Goal: Task Accomplishment & Management: Manage account settings

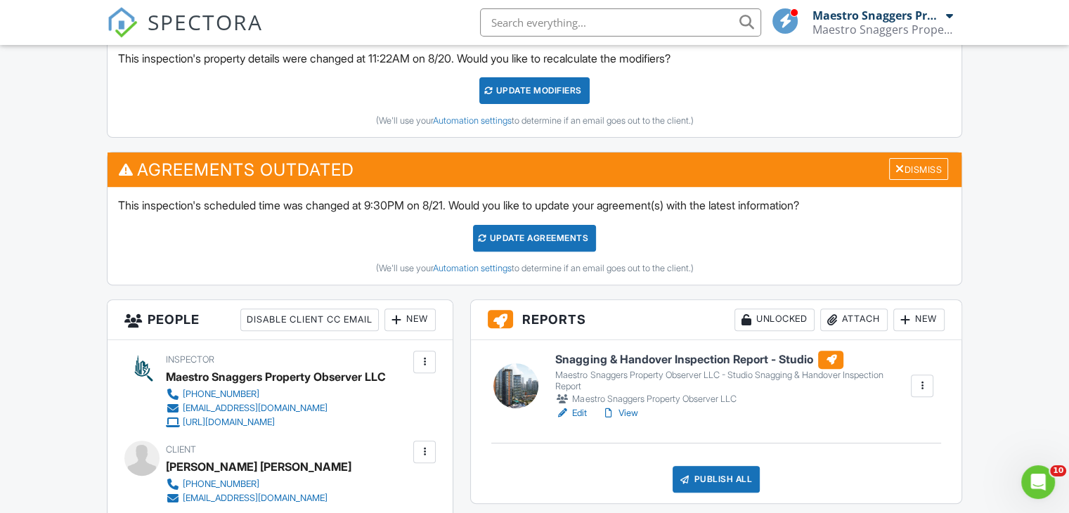
click at [632, 414] on link "View" at bounding box center [619, 413] width 37 height 14
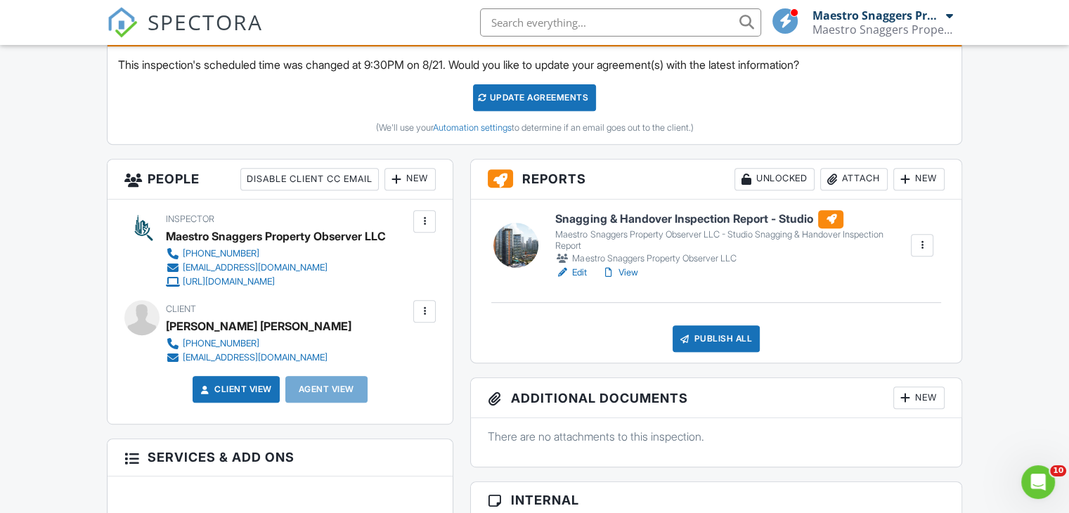
click at [630, 271] on link "View" at bounding box center [619, 273] width 37 height 14
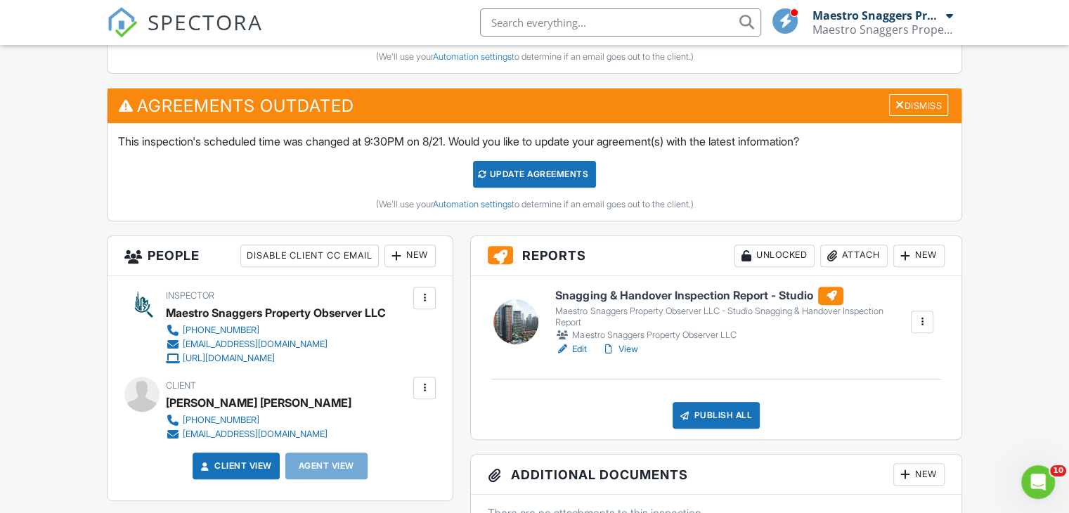
scroll to position [492, 0]
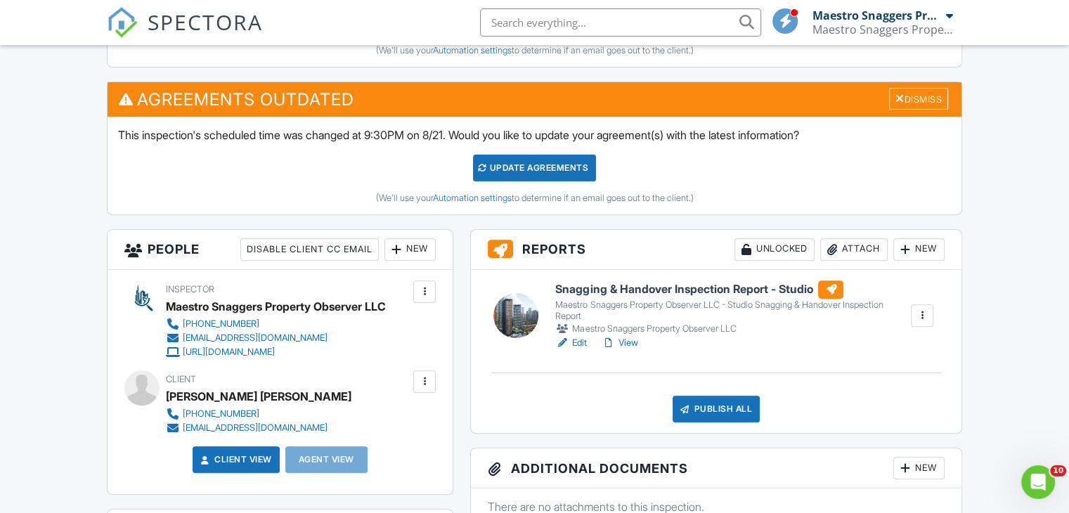
click at [630, 341] on link "View" at bounding box center [619, 343] width 37 height 14
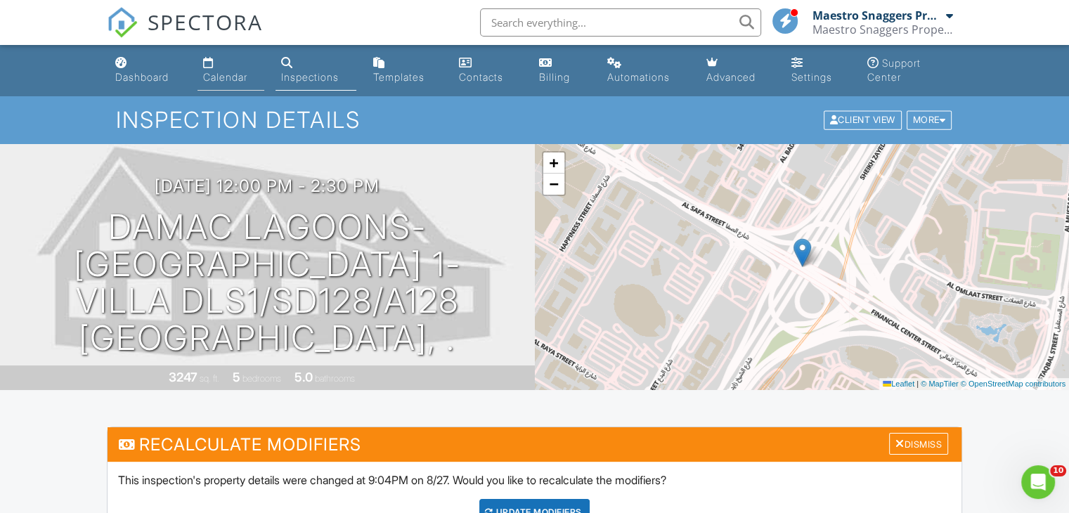
click at [247, 80] on div "Calendar" at bounding box center [225, 77] width 44 height 12
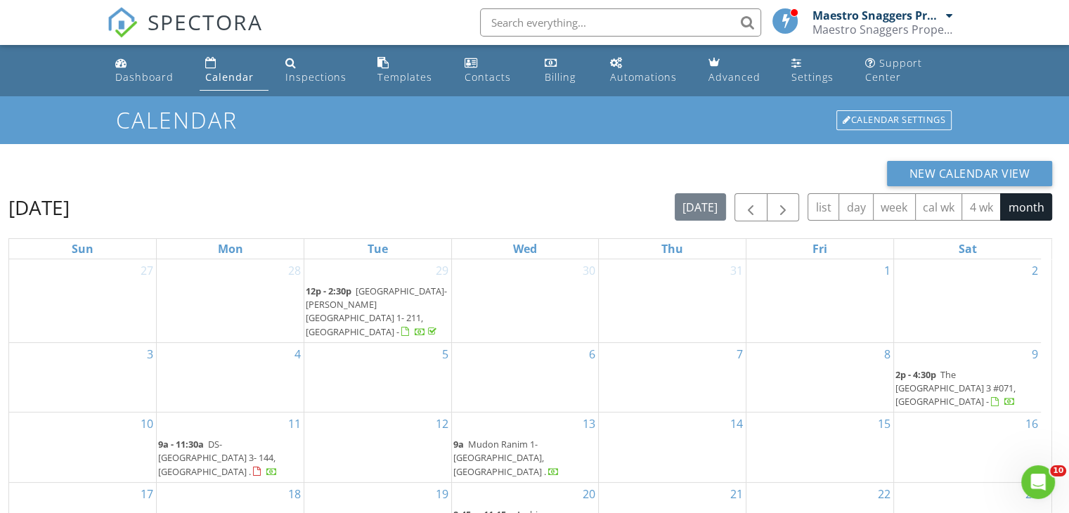
click at [211, 71] on div "Calendar" at bounding box center [229, 76] width 48 height 13
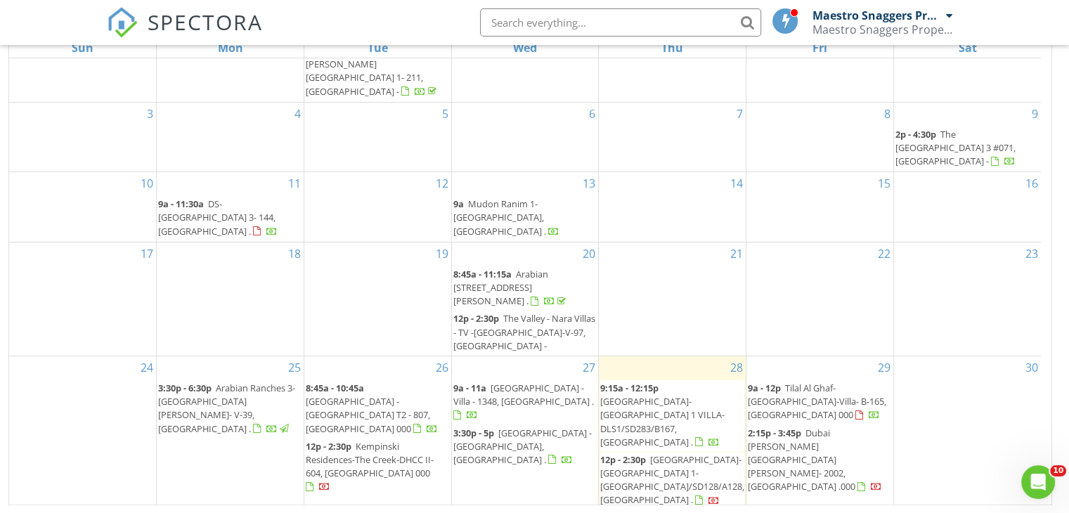
click at [528, 426] on span "[GEOGRAPHIC_DATA] - [GEOGRAPHIC_DATA], [GEOGRAPHIC_DATA] ." at bounding box center [522, 445] width 138 height 39
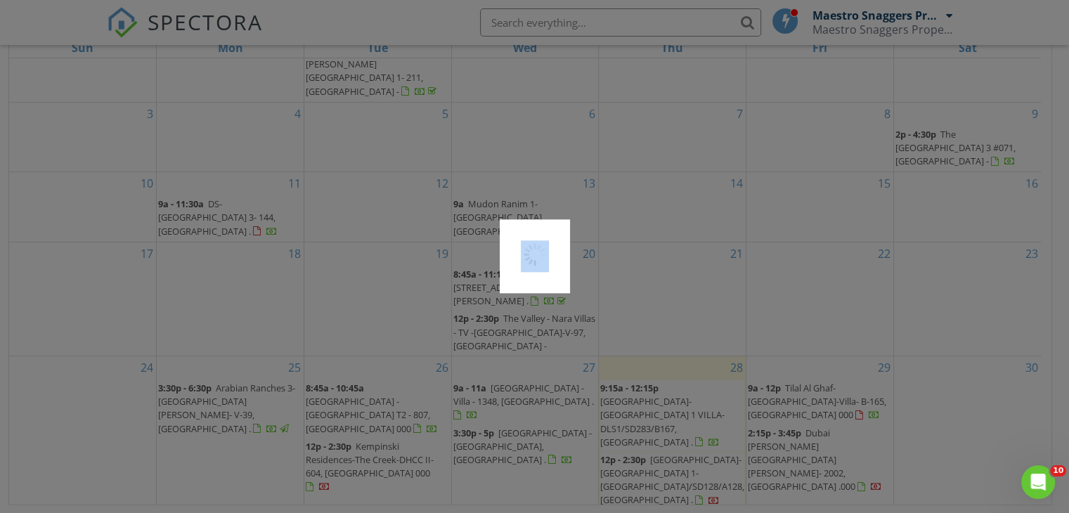
click at [528, 347] on div at bounding box center [534, 256] width 1069 height 513
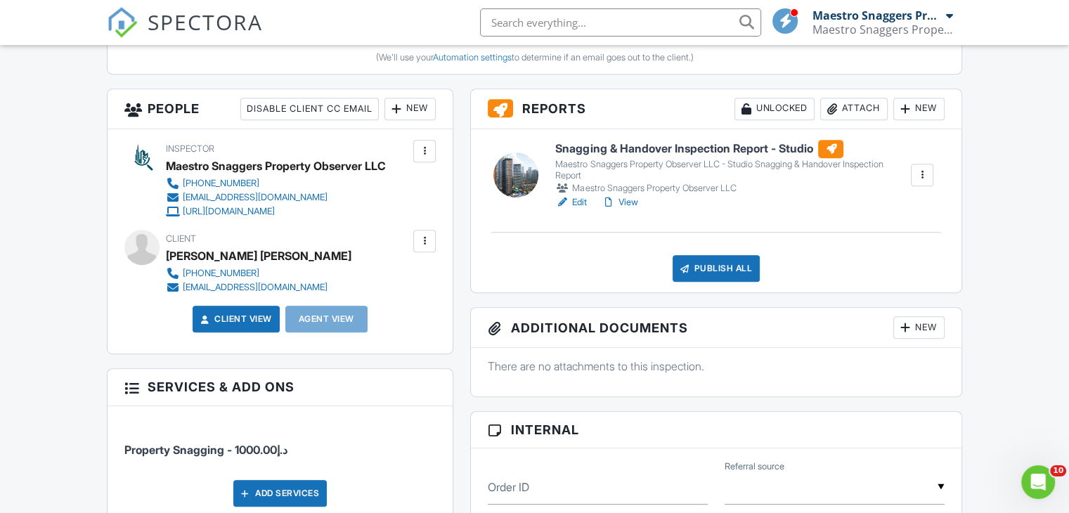
click at [628, 203] on link "View" at bounding box center [619, 202] width 37 height 14
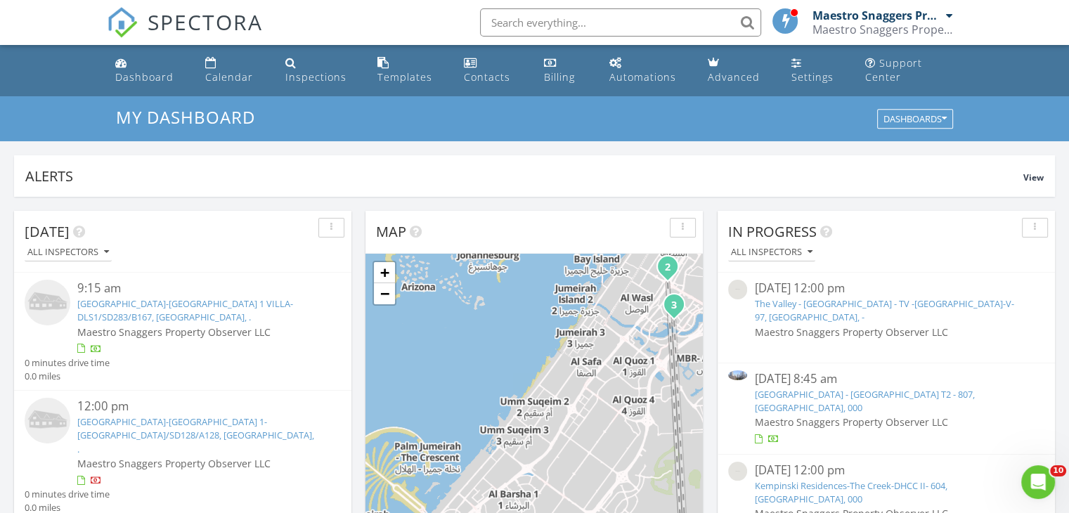
click at [735, 370] on img at bounding box center [737, 375] width 19 height 10
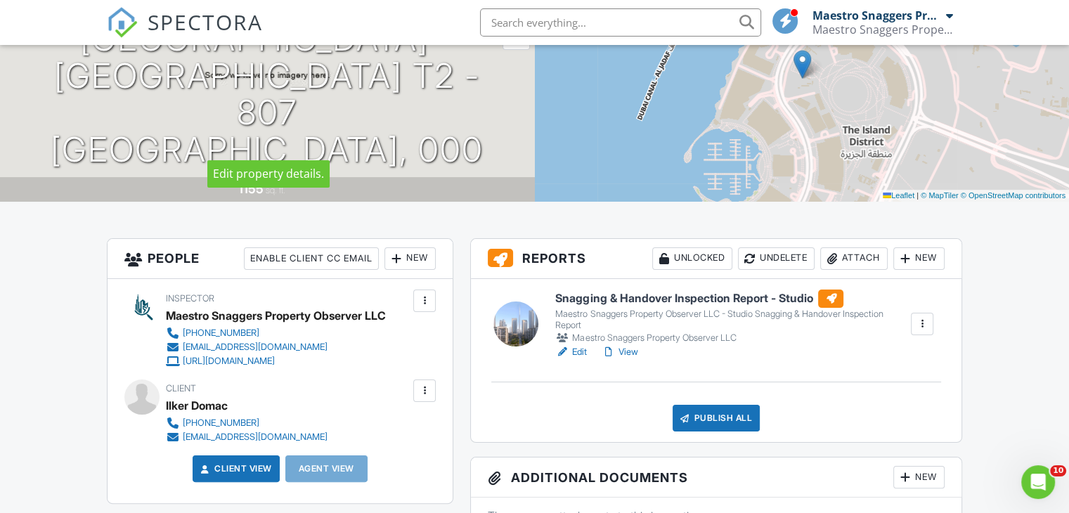
scroll to position [211, 0]
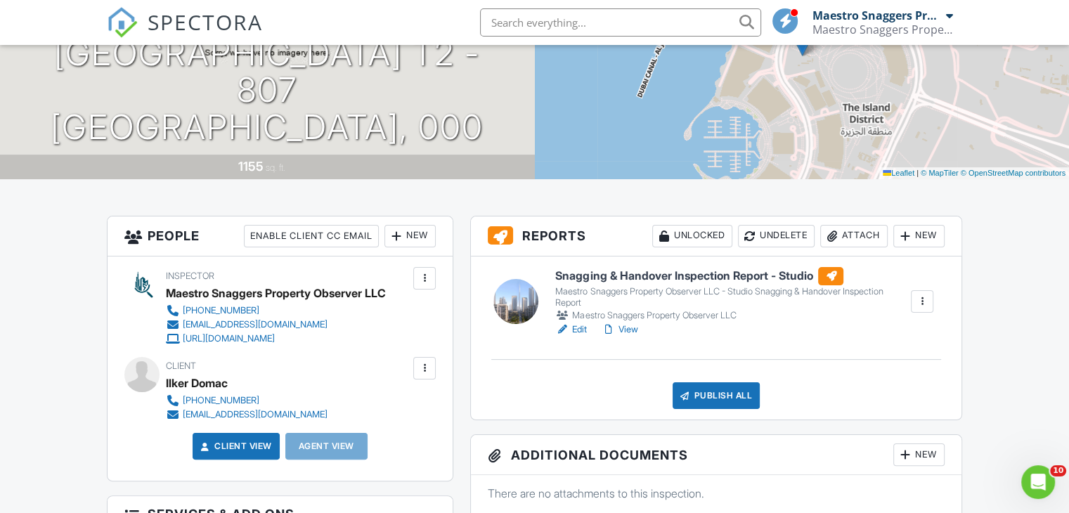
click at [672, 273] on h6 "Snagging & Handover Inspection Report - Studio" at bounding box center [732, 276] width 354 height 18
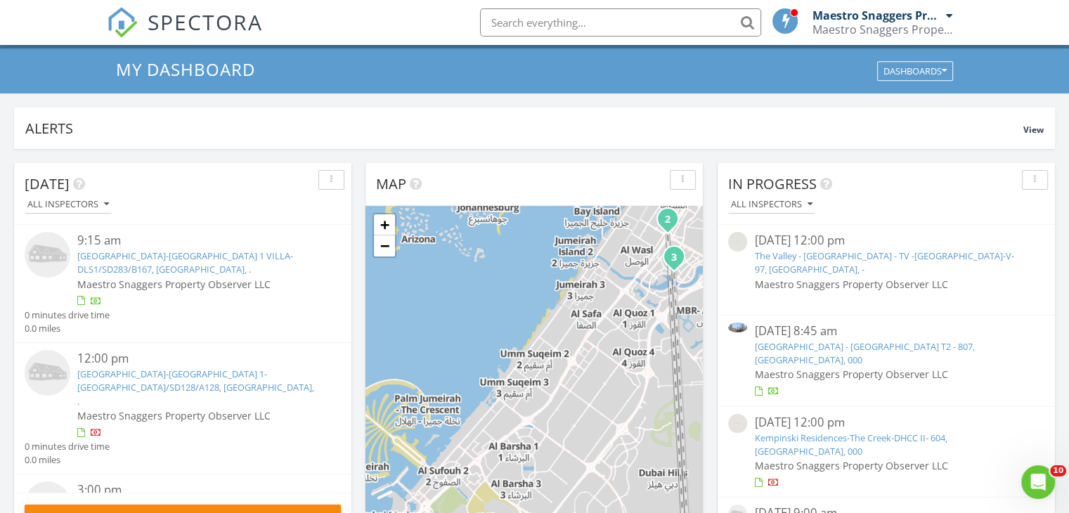
scroll to position [211, 0]
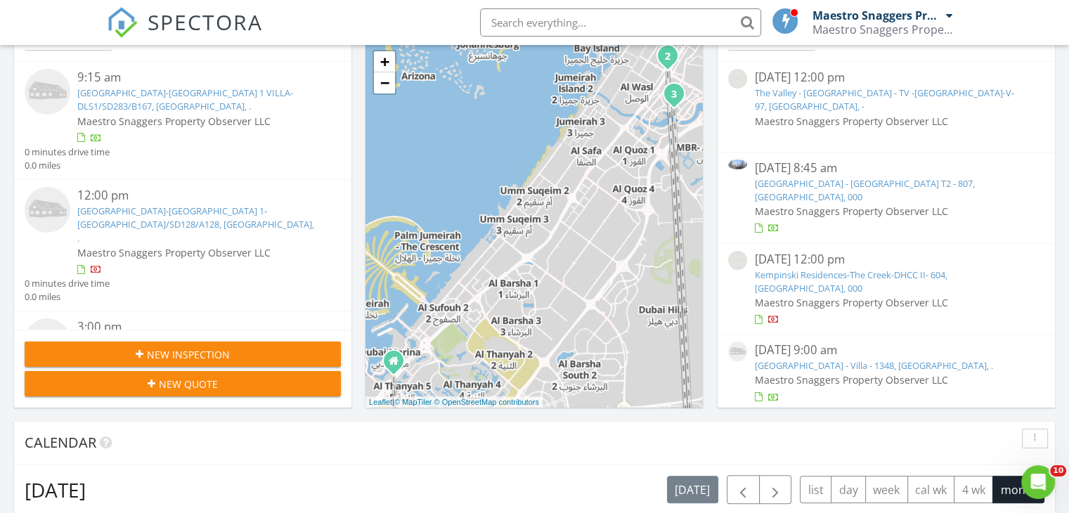
click at [738, 159] on img at bounding box center [737, 164] width 19 height 10
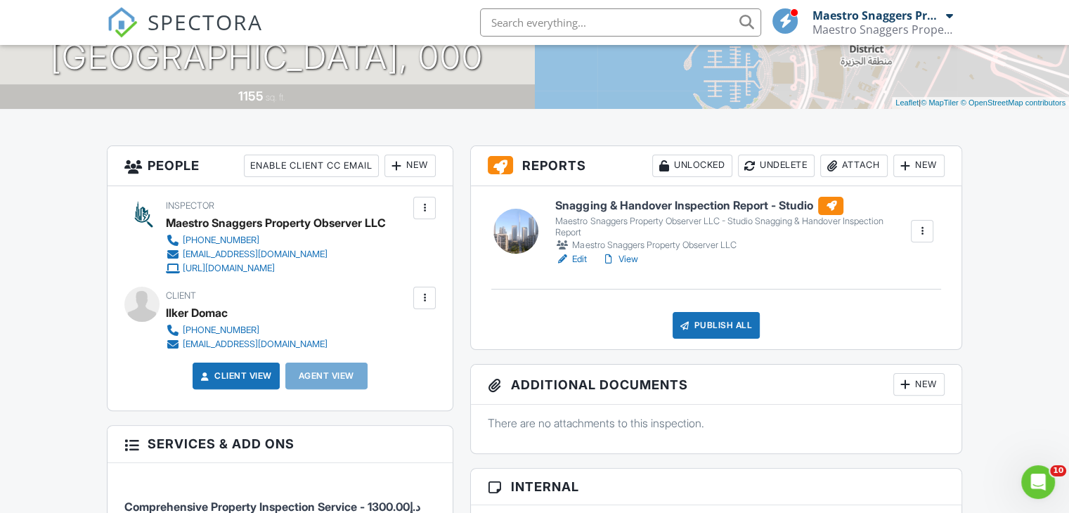
click at [925, 234] on div at bounding box center [922, 231] width 14 height 14
click at [635, 278] on div "Snagging & Handover Inspection Report - Studio Maestro Snaggers Property Observ…" at bounding box center [716, 268] width 490 height 164
click at [571, 259] on link "Edit" at bounding box center [571, 259] width 32 height 14
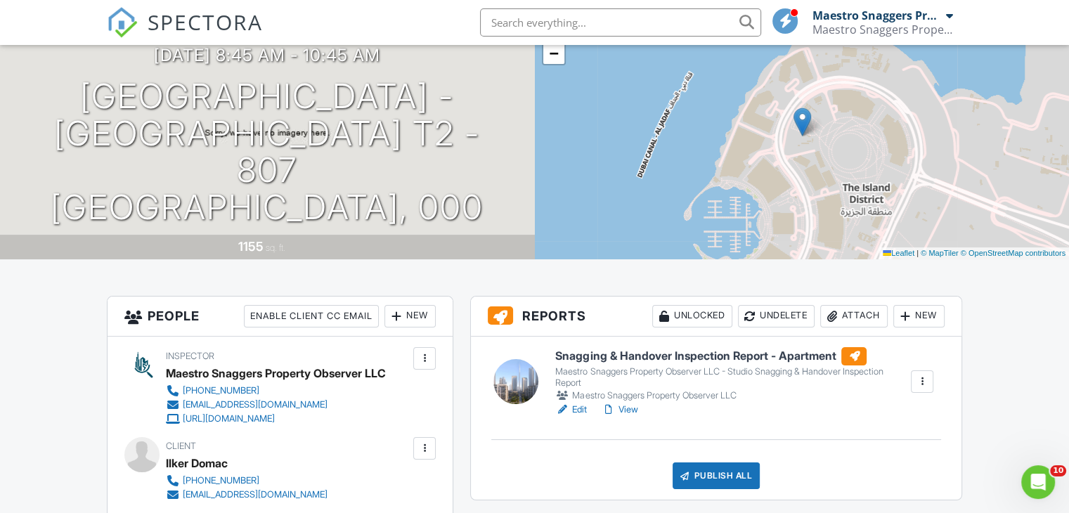
scroll to position [141, 0]
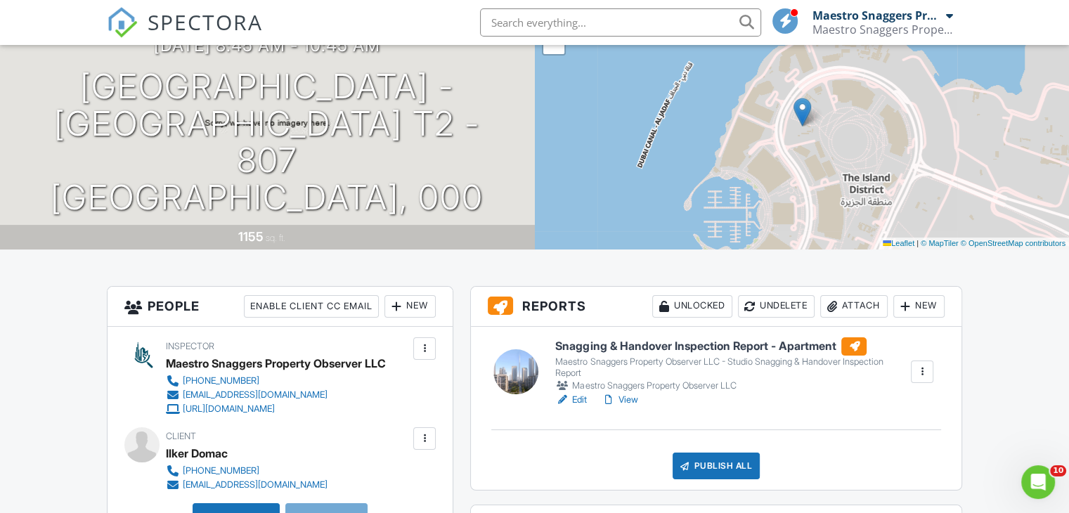
click at [580, 401] on link "Edit" at bounding box center [571, 400] width 32 height 14
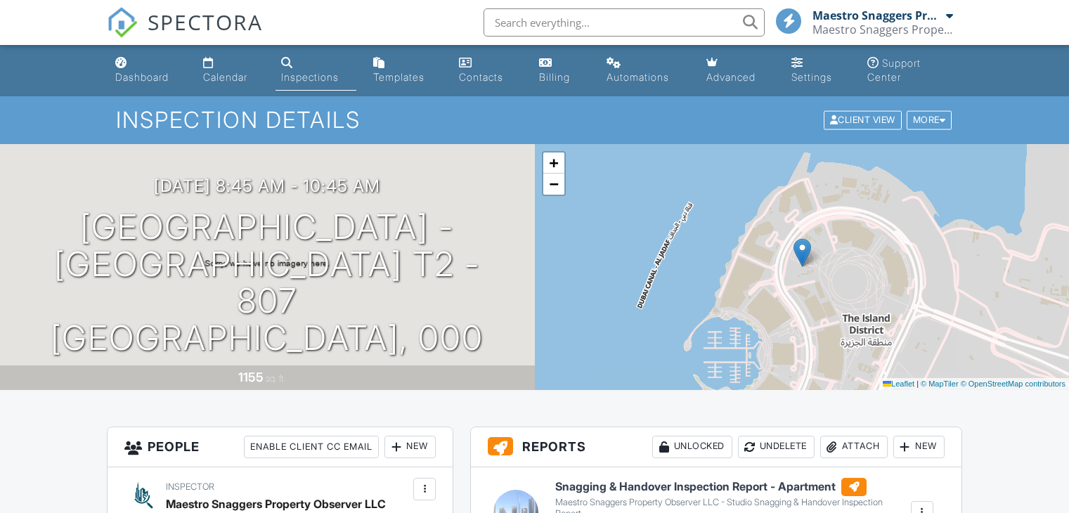
scroll to position [141, 0]
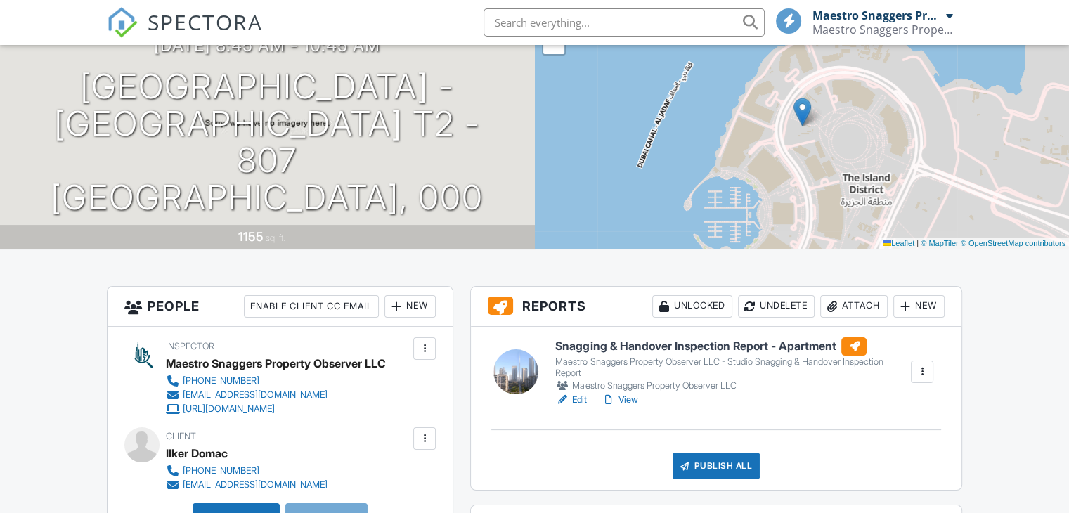
click at [624, 399] on link "View" at bounding box center [619, 400] width 37 height 14
